Goal: Communication & Community: Answer question/provide support

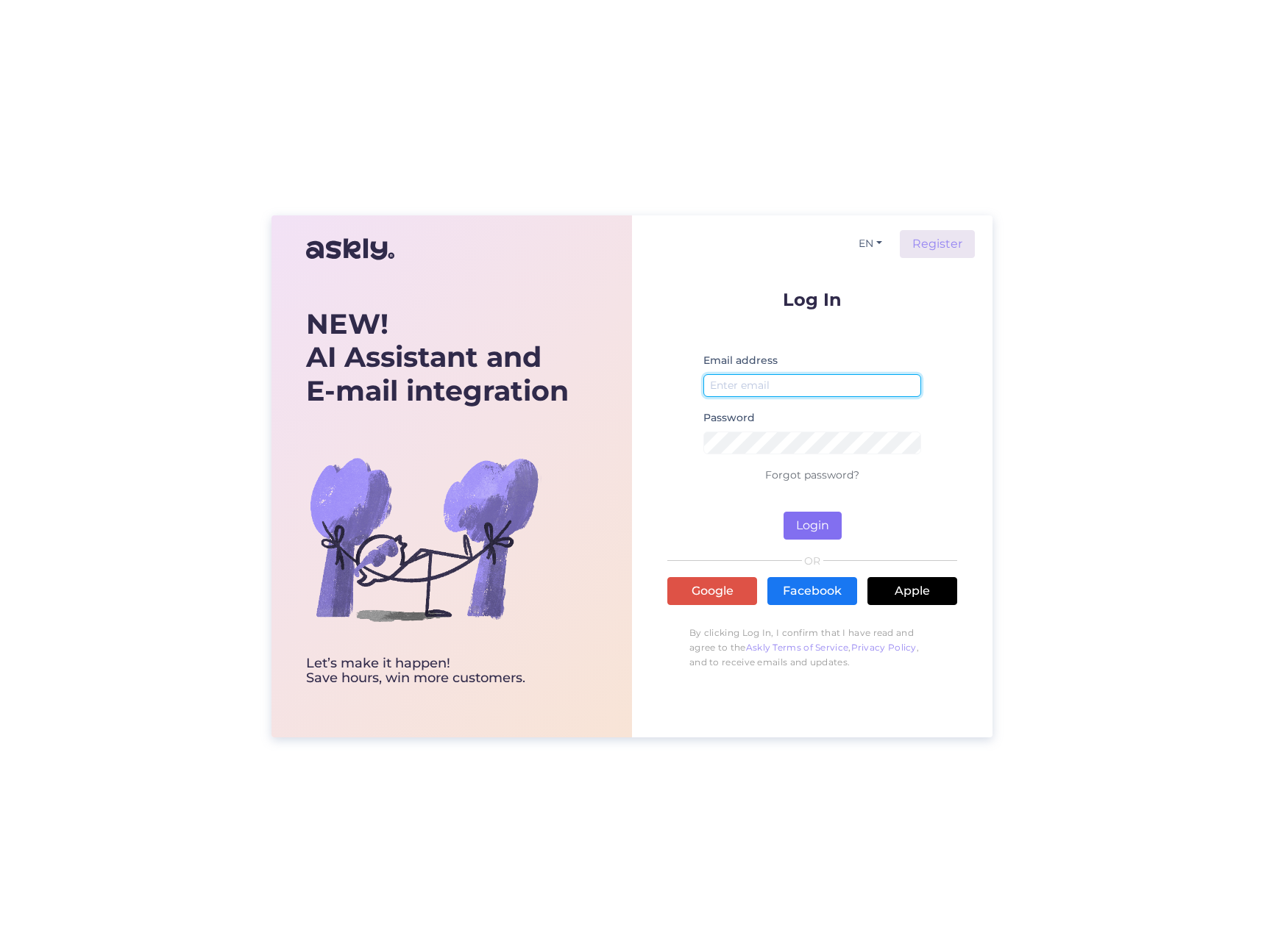
type input "[EMAIL_ADDRESS][DOMAIN_NAME]"
click at [815, 534] on button "Login" at bounding box center [812, 526] width 58 height 28
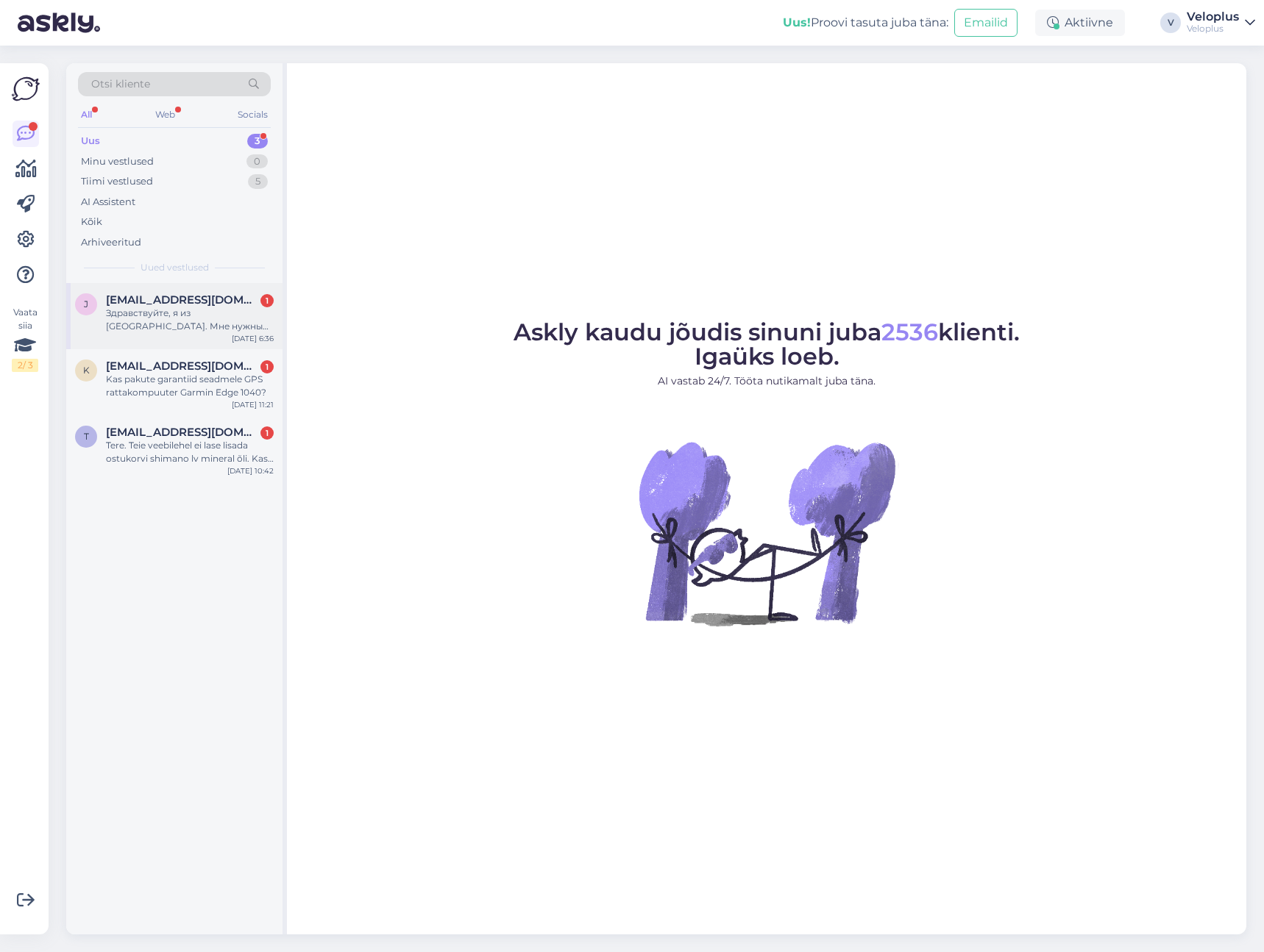
click at [204, 335] on div "j [EMAIL_ADDRESS][DOMAIN_NAME] 1 Здравствуйте, я из [GEOGRAPHIC_DATA]. Мне нужн…" at bounding box center [174, 316] width 216 height 66
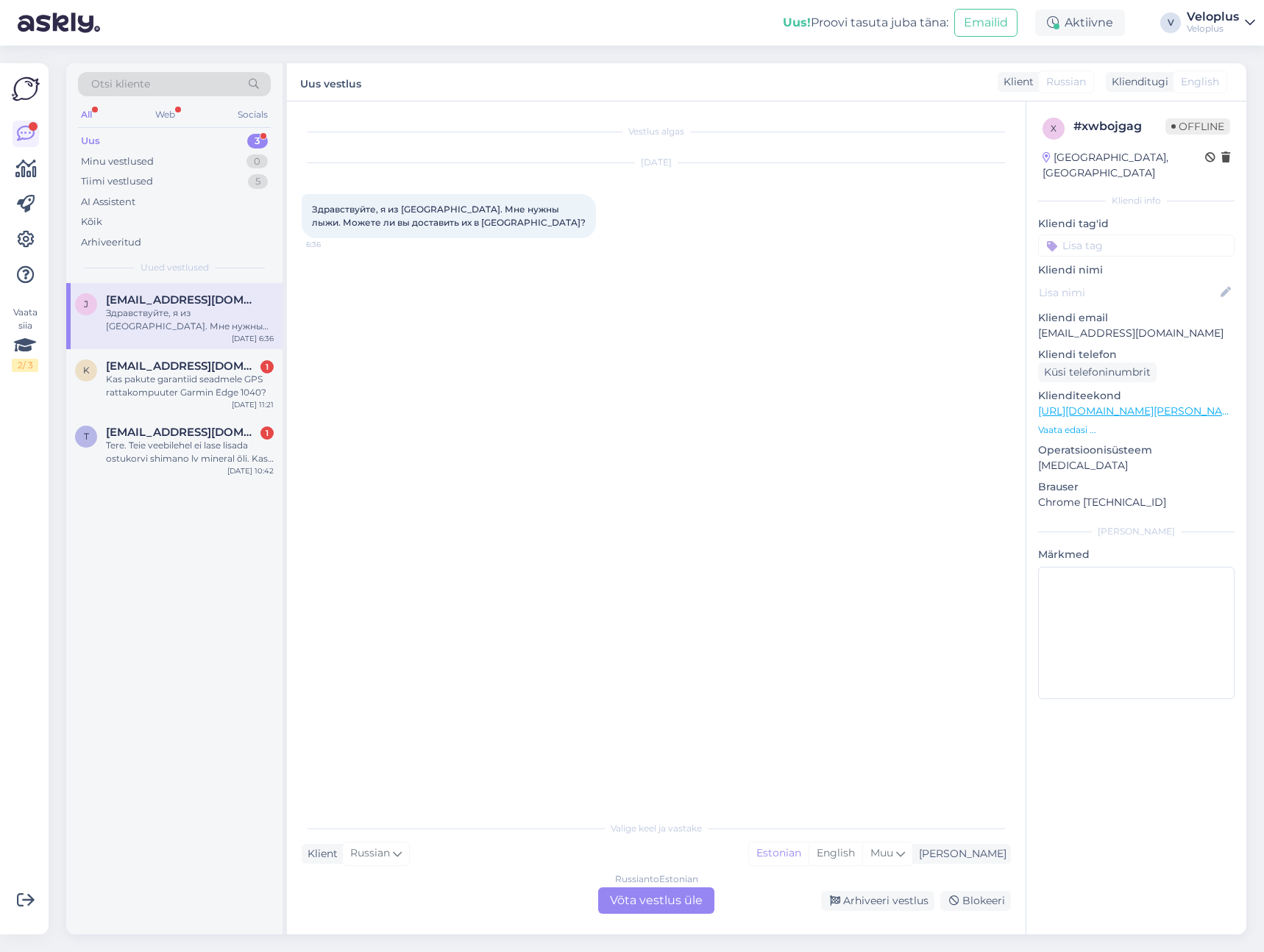
click at [646, 892] on div "Russian to Estonian Võta vestlus üle" at bounding box center [656, 901] width 116 height 26
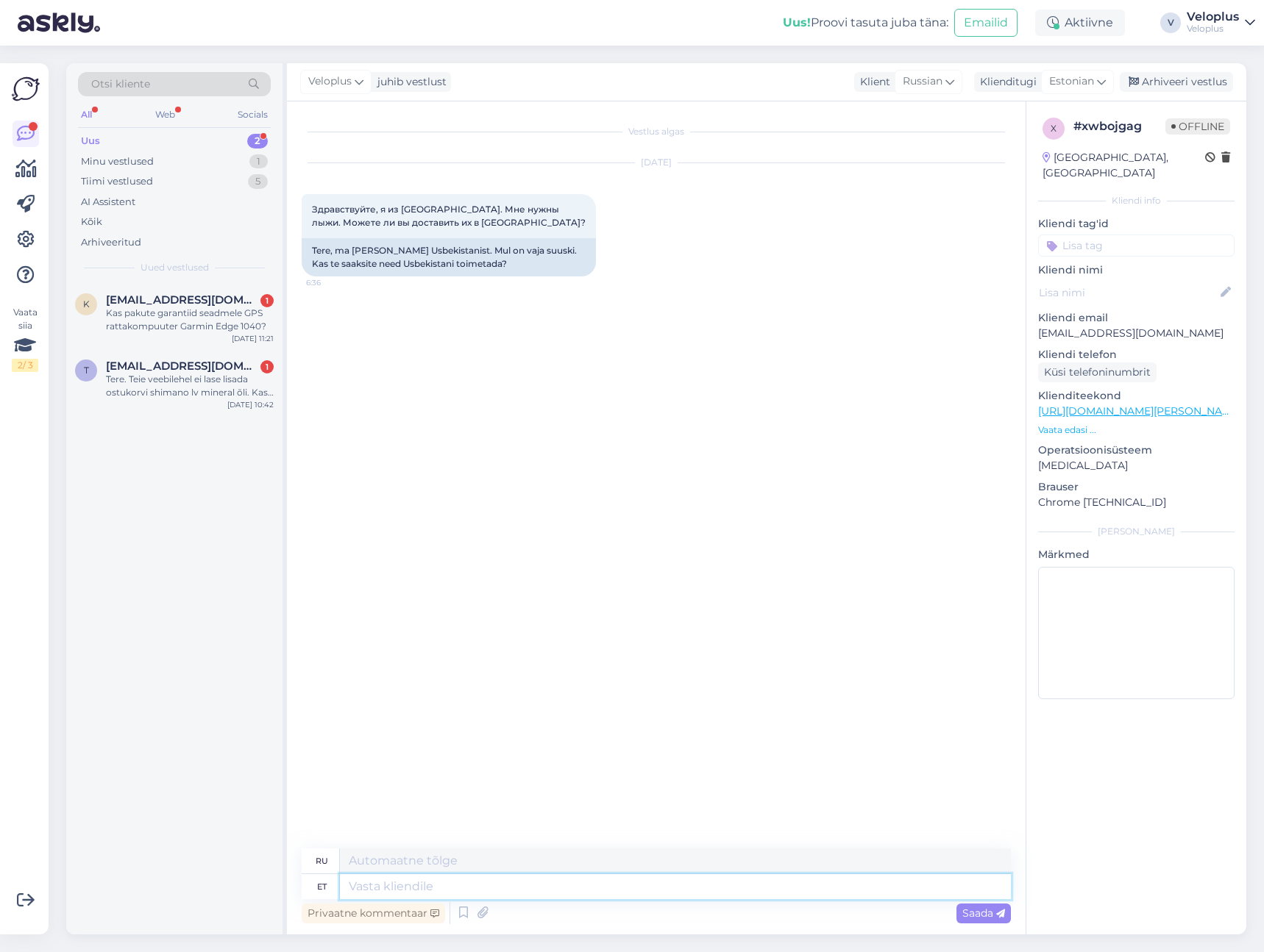
click at [465, 878] on textarea at bounding box center [675, 887] width 671 height 25
type textarea "Tere."
type textarea "Привет"
type textarea "Tere."
type textarea "Привет."
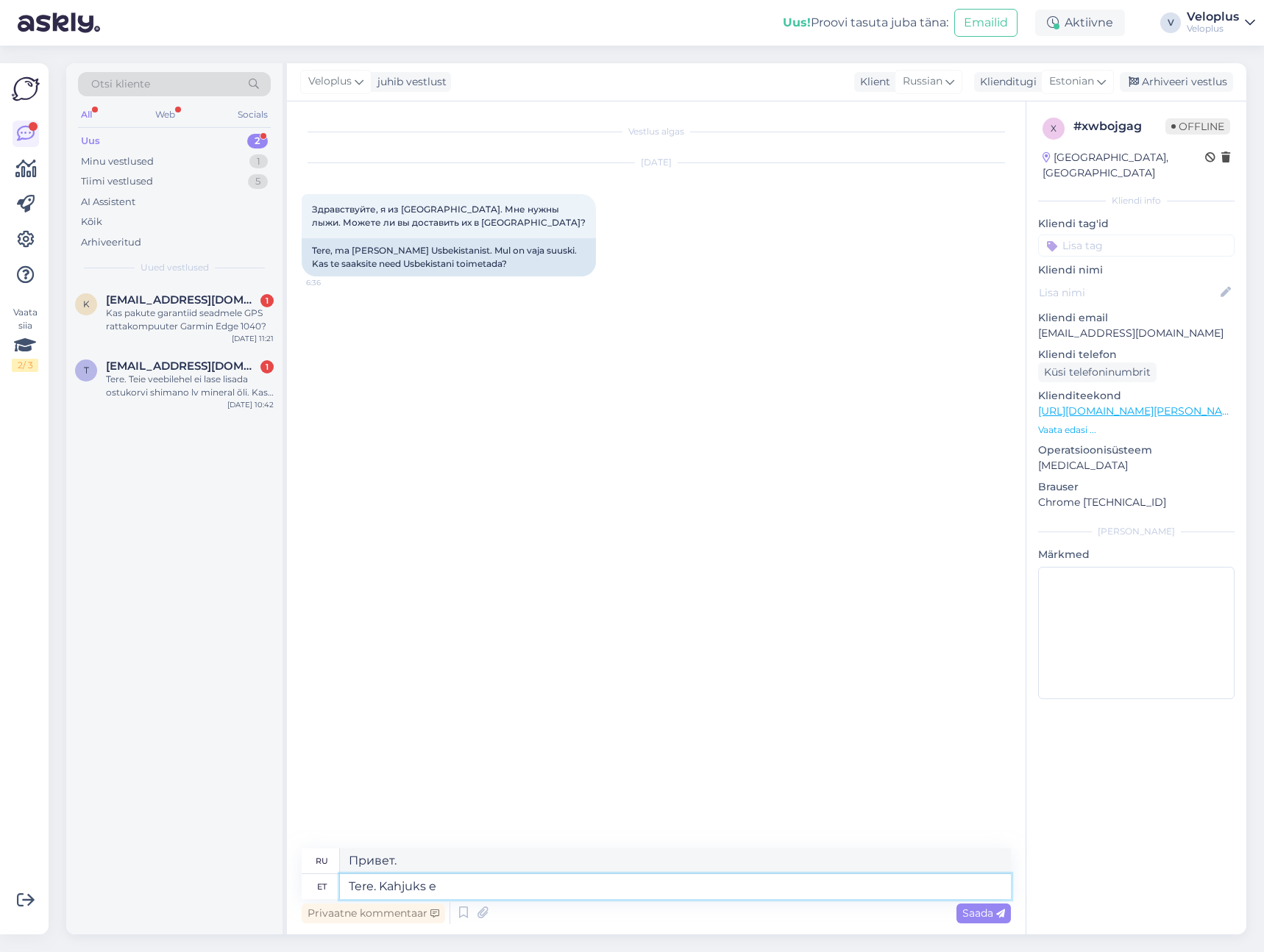
type textarea "Tere. Kahjuks ei"
type textarea "Здравствуйте. К сожалению."
type textarea "Tere. Kahjuks ei o"
type textarea "Здравствуйте. К сожалению, нет."
type textarea "Tere. Kahjuks ei [PERSON_NAME] v"
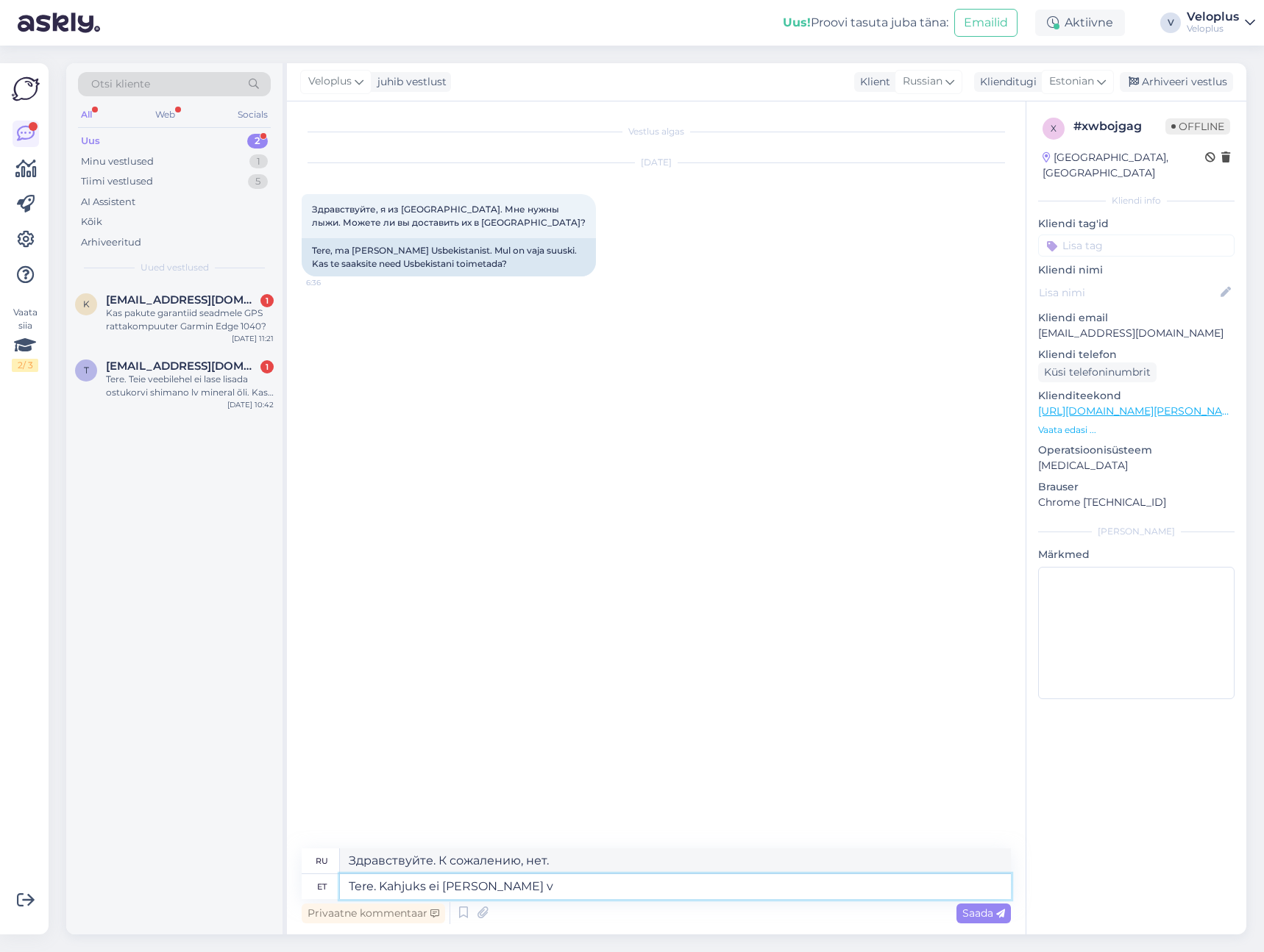
type textarea "Здравствуйте. К сожалению, у нас нет"
type textarea "Tere. Kahjuks ei [PERSON_NAME] võimalik"
type textarea "Здравствуйте. К сожалению, мы не можем"
type textarea "Tere. Kahjuks ei [PERSON_NAME] võimalik suuski"
type textarea "Здравствуйте. К сожалению, мы не можем предоставить лыжи."
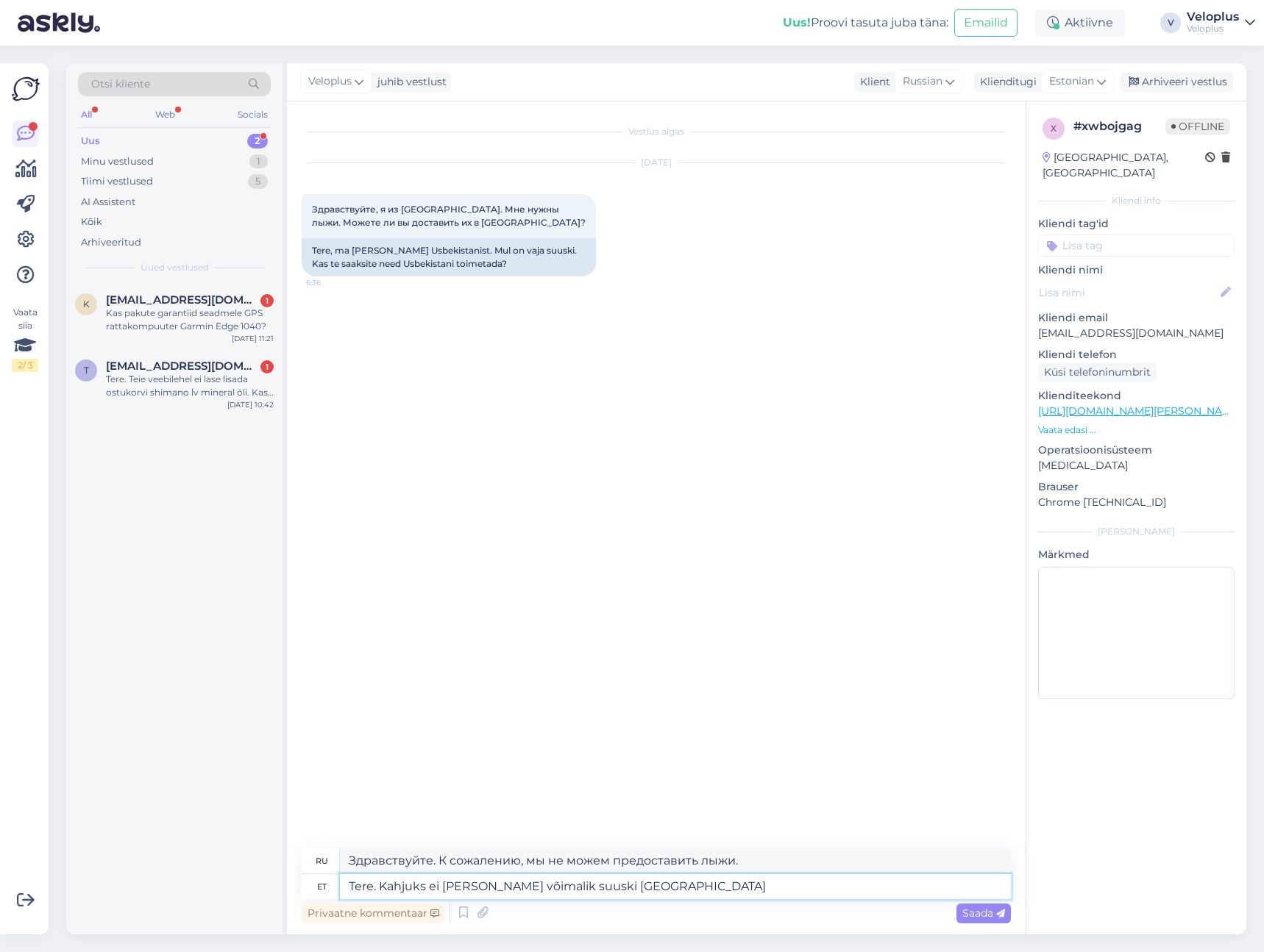
type textarea "Tere. Kahjuks ei [PERSON_NAME] võimalik suuski [GEOGRAPHIC_DATA]"
type textarea "Здравствуйте. К сожалению, мы не можем отправить лыжи из [GEOGRAPHIC_DATA]."
type textarea "Tere. Kahjuks ei [PERSON_NAME] võimalik suuski [GEOGRAPHIC_DATA] välja sa"
type textarea "Здравствуйте. К сожалению, мы не можем доставить лыжи за пределы [GEOGRAPHIC_DA…"
type textarea "Tere. Kahjuks ei [PERSON_NAME] võimalik suuski [GEOGRAPHIC_DATA] välja saata"
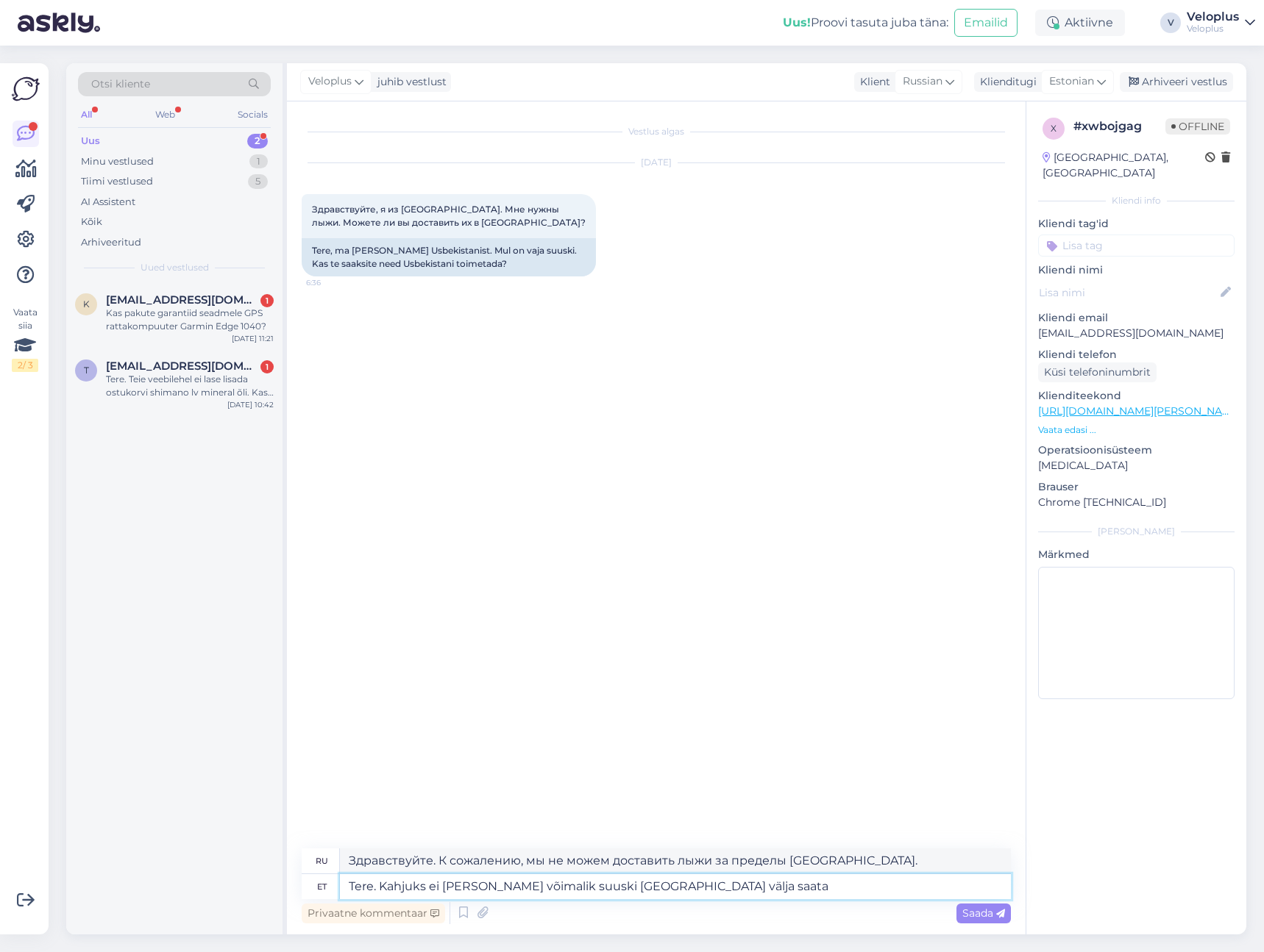
type textarea "Здравствуйте. К сожалению, мы не можем отправить лыжи за пределы [GEOGRAPHIC_DA…"
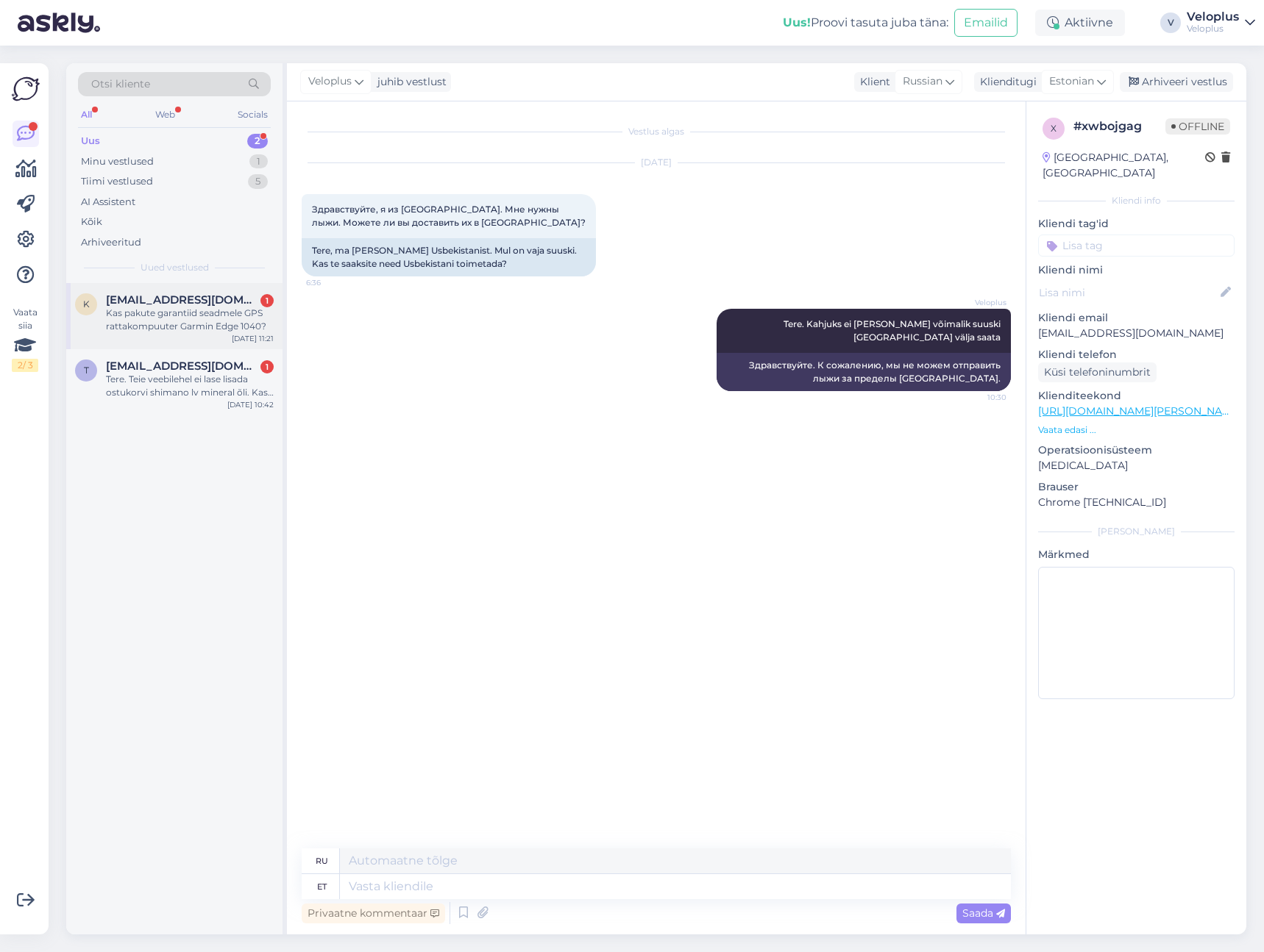
click at [189, 338] on div "K [EMAIL_ADDRESS][DOMAIN_NAME] 1 Kas pakute garantiid seadmele GPS rattakompuut…" at bounding box center [174, 316] width 216 height 66
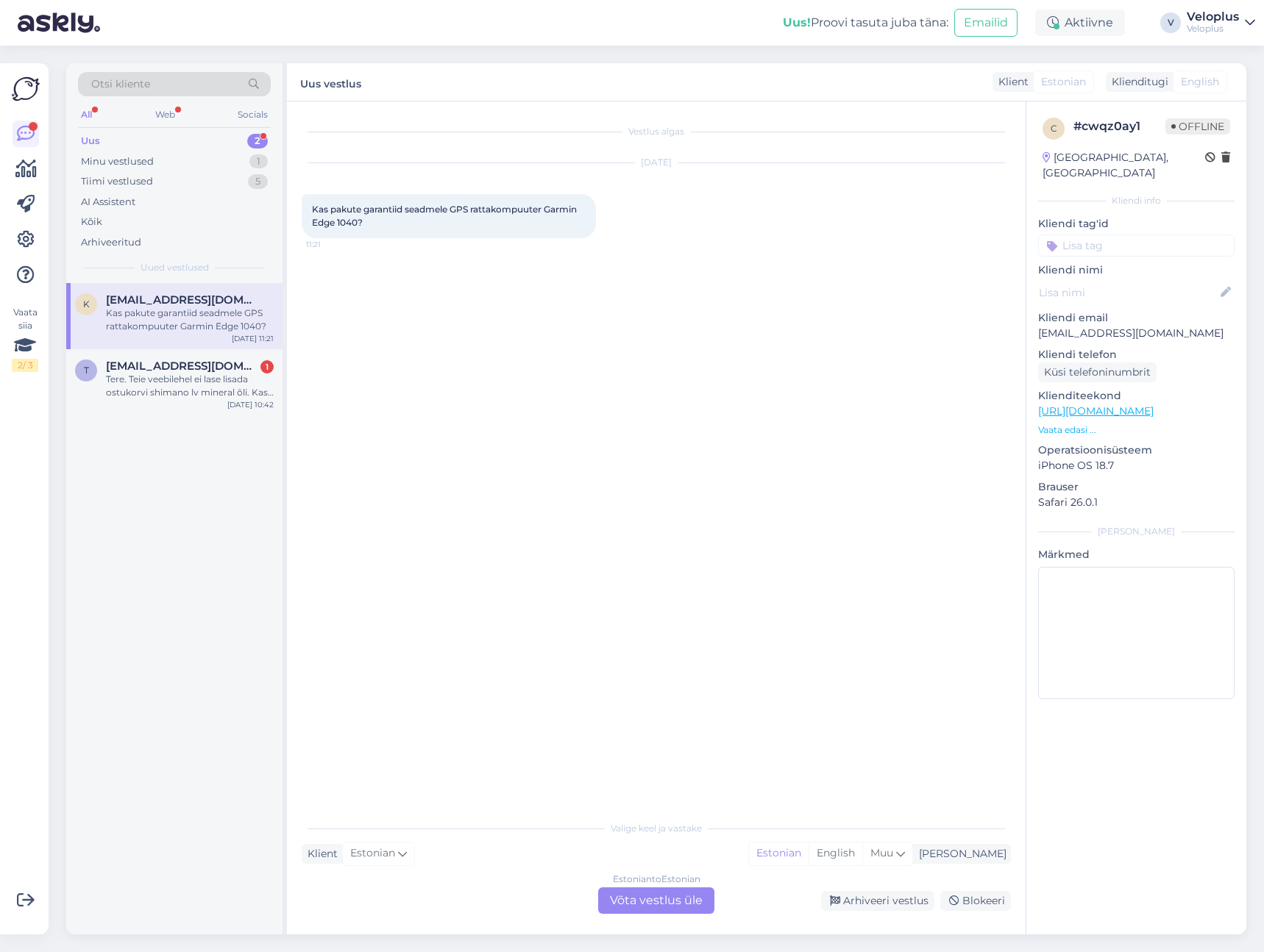
click at [643, 899] on div "Estonian to Estonian Võta vestlus üle" at bounding box center [656, 901] width 116 height 26
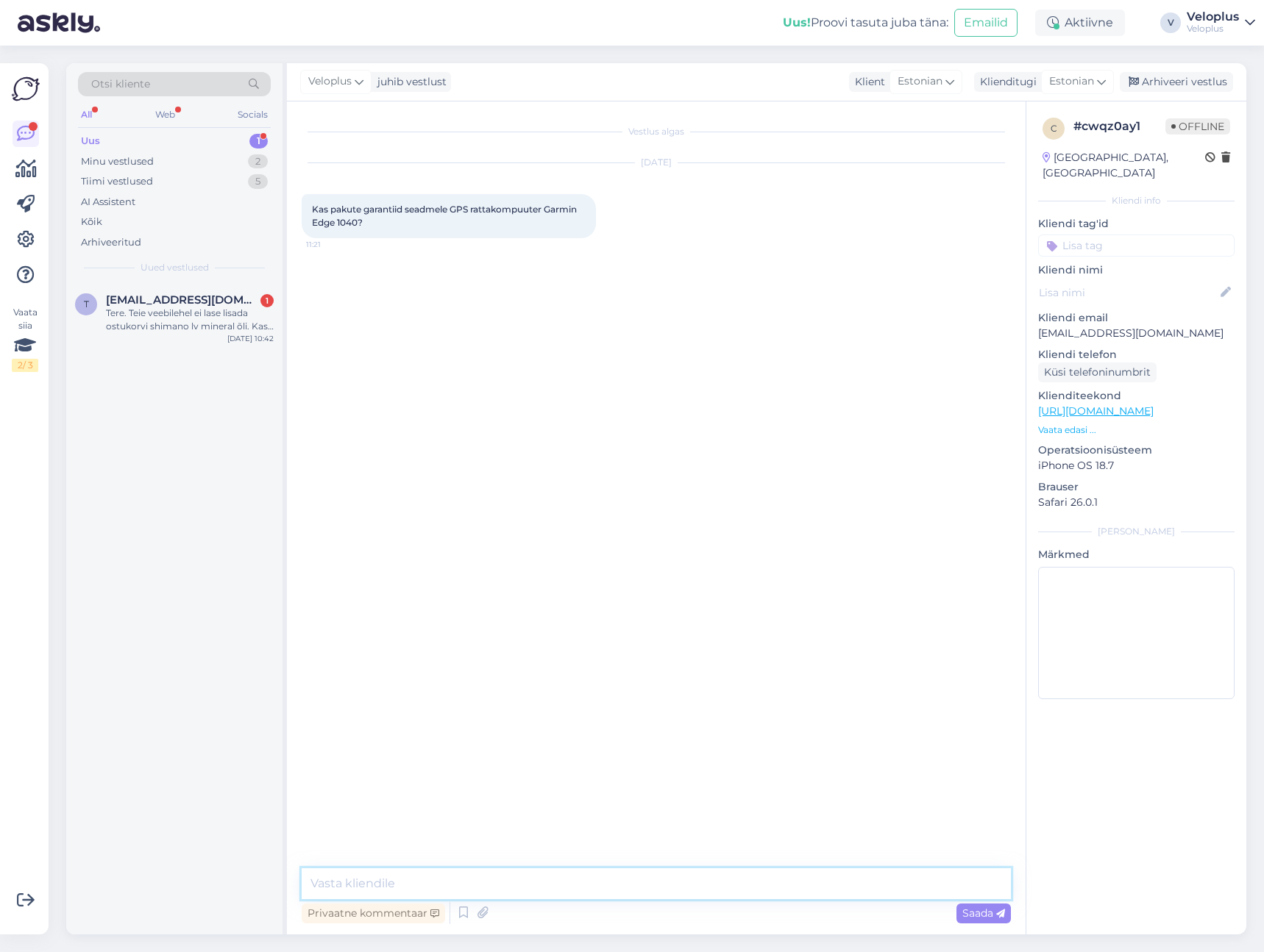
click at [584, 888] on textarea at bounding box center [656, 884] width 709 height 31
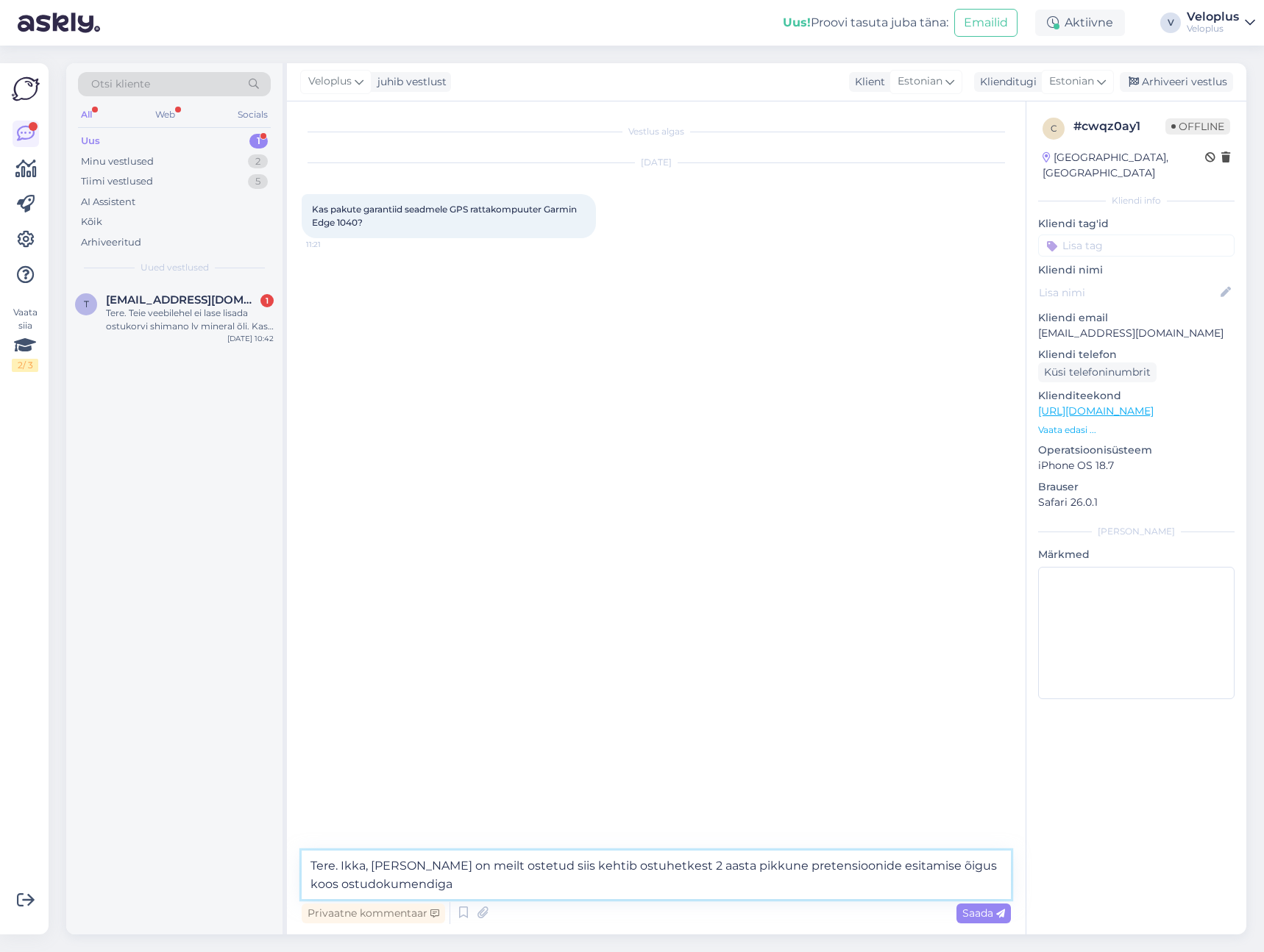
type textarea "Tere. Ikka, [PERSON_NAME] on meilt ostetud siis kehtib ostuhetkest 2 aasta pikk…"
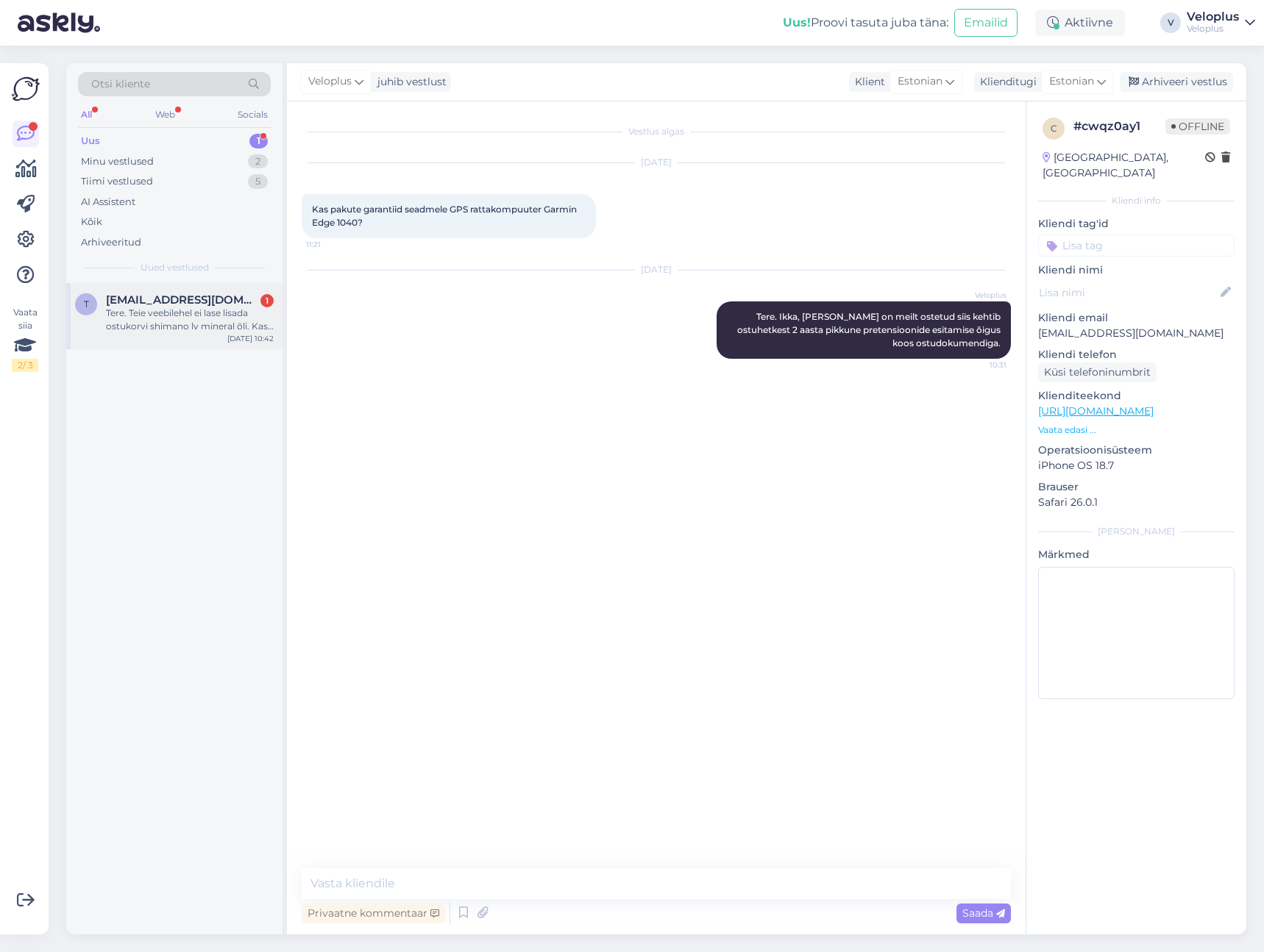
click at [151, 314] on div "Tere. Teie veebilehel ei lase lisada ostukorvi shimano lv mineral õli. Kas on o…" at bounding box center [190, 320] width 167 height 26
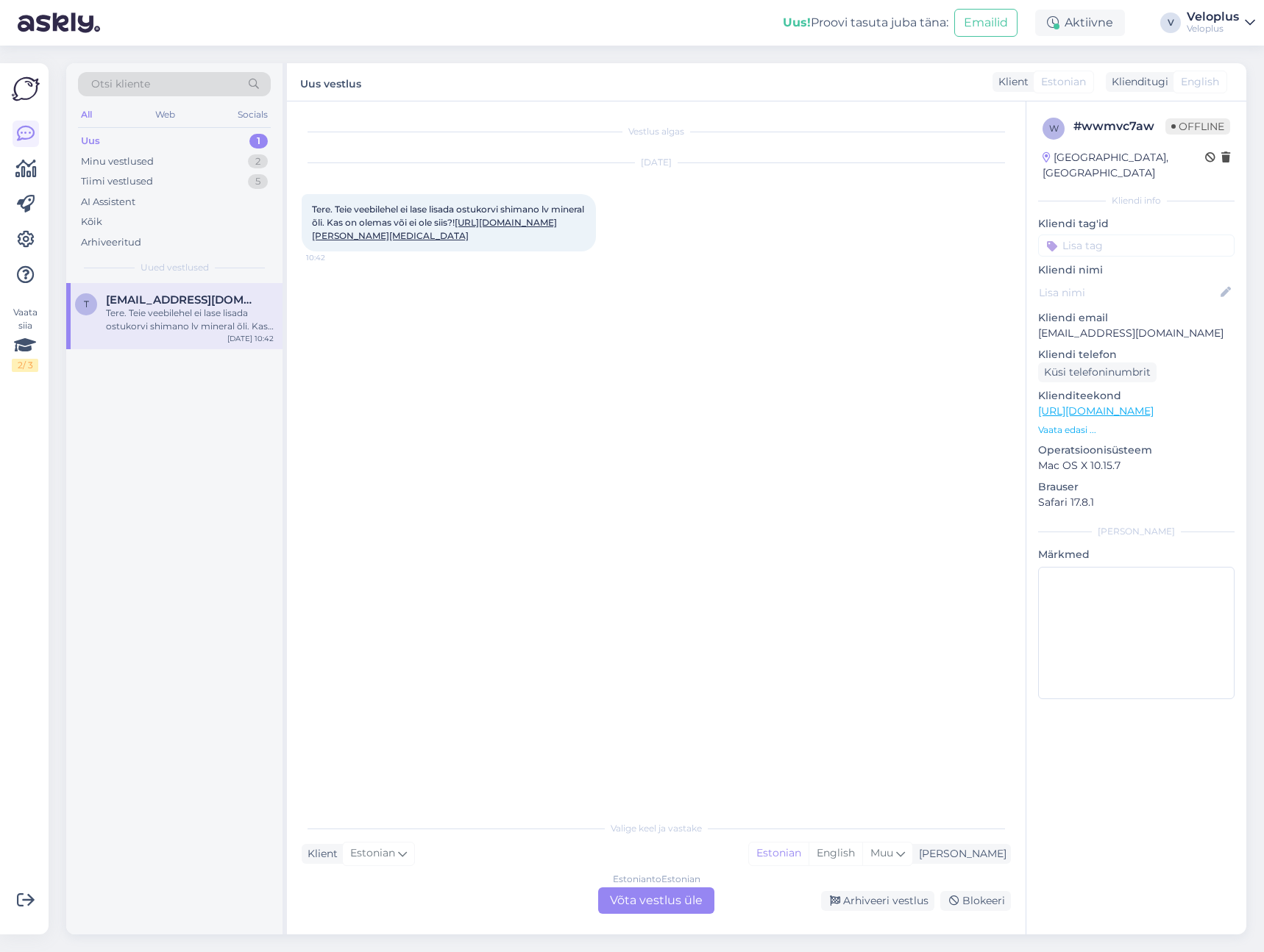
click at [430, 241] on link "[URL][DOMAIN_NAME][PERSON_NAME][MEDICAL_DATA]" at bounding box center [434, 229] width 245 height 24
